Goal: Task Accomplishment & Management: Use online tool/utility

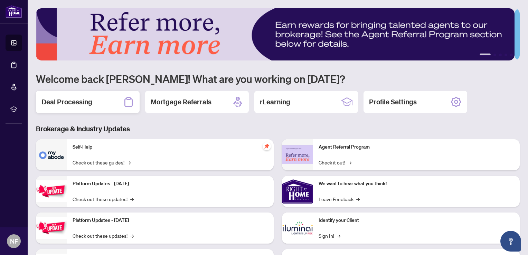
click at [84, 101] on h2 "Deal Processing" at bounding box center [66, 102] width 51 height 10
